Goal: Task Accomplishment & Management: Manage account settings

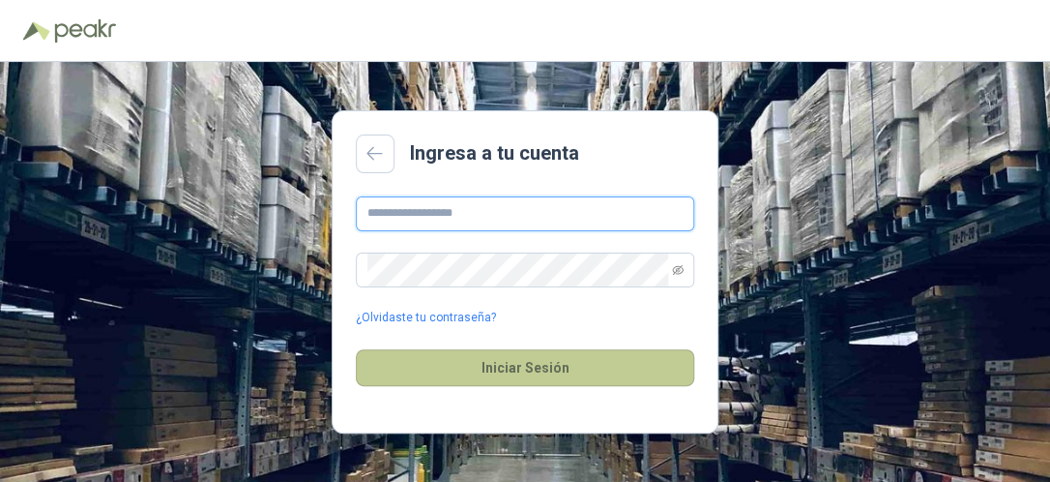
type input "**********"
click at [491, 374] on button "Iniciar Sesión" at bounding box center [525, 367] width 338 height 37
click at [549, 373] on button "Iniciar Sesión" at bounding box center [525, 367] width 338 height 37
click at [545, 369] on button "Iniciar Sesión" at bounding box center [525, 367] width 338 height 37
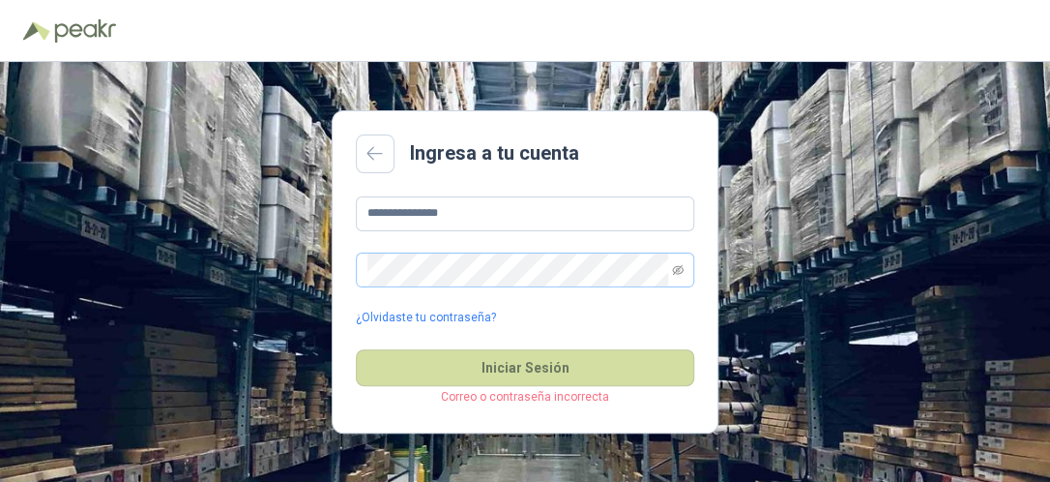
click at [680, 276] on span at bounding box center [678, 269] width 12 height 33
click at [680, 270] on icon "eye-invisible" at bounding box center [678, 270] width 12 height 12
click at [680, 270] on icon "eye" at bounding box center [678, 269] width 10 height 7
click at [680, 270] on icon "eye-invisible" at bounding box center [678, 270] width 12 height 12
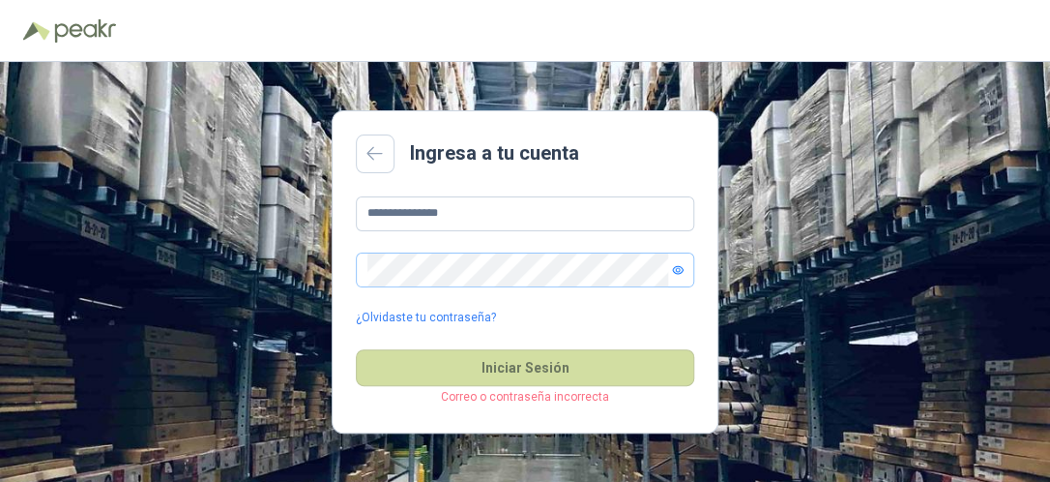
drag, startPoint x: 680, startPoint y: 270, endPoint x: 783, endPoint y: 272, distance: 103.5
click at [783, 272] on div "**********" at bounding box center [525, 272] width 1050 height 420
click at [679, 272] on icon "eye" at bounding box center [678, 269] width 10 height 7
click at [679, 272] on icon "eye-invisible" at bounding box center [678, 270] width 12 height 12
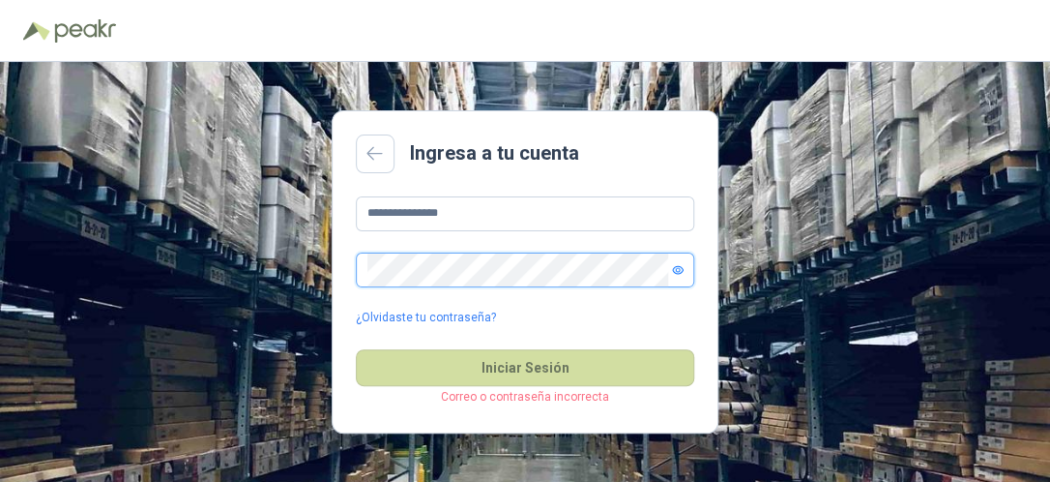
click at [679, 272] on icon "eye" at bounding box center [678, 269] width 10 height 7
click at [679, 272] on icon "eye-invisible" at bounding box center [678, 270] width 12 height 12
click at [679, 272] on icon "eye" at bounding box center [678, 269] width 10 height 7
click at [378, 156] on icon at bounding box center [375, 153] width 17 height 15
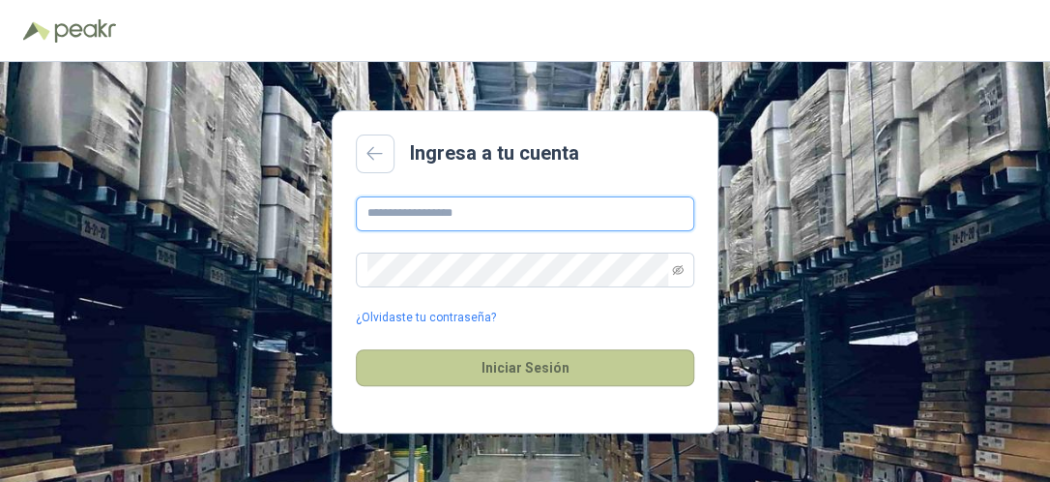
type input "**********"
click at [537, 365] on button "Iniciar Sesión" at bounding box center [525, 367] width 338 height 37
click at [536, 364] on button "Iniciar Sesión" at bounding box center [525, 367] width 338 height 37
